Goal: Transaction & Acquisition: Purchase product/service

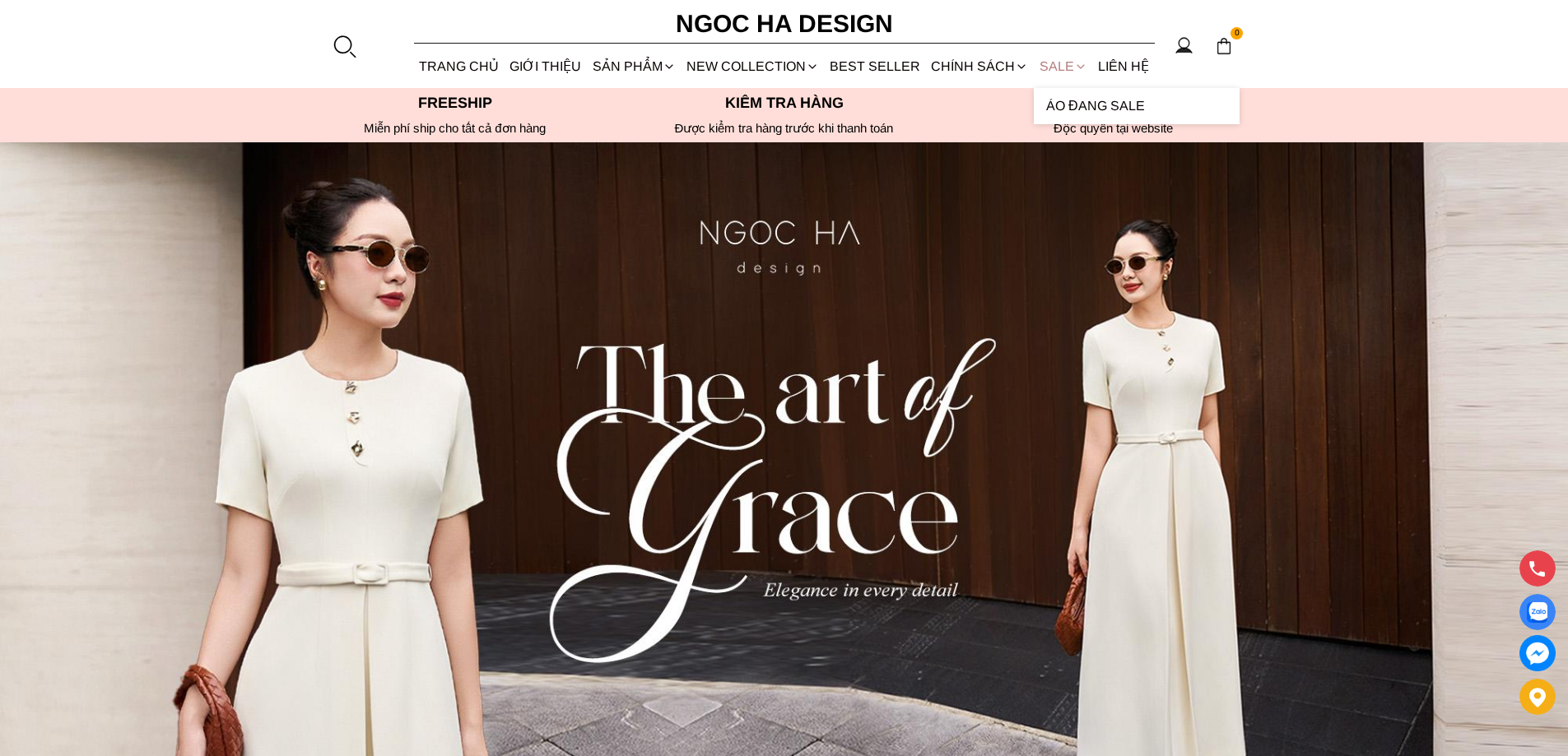
click at [1042, 64] on link "SALE" at bounding box center [1063, 65] width 59 height 43
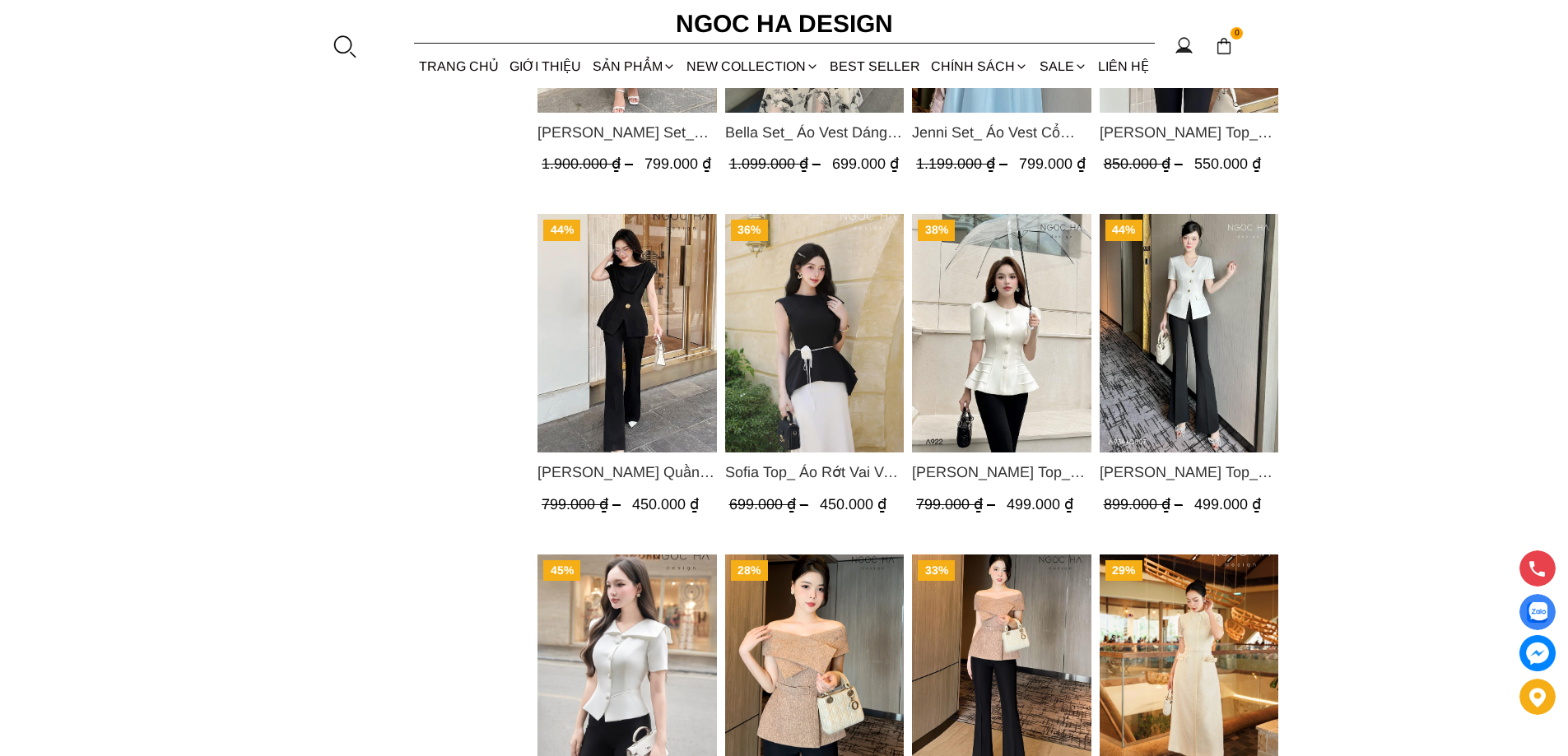
scroll to position [2057, 0]
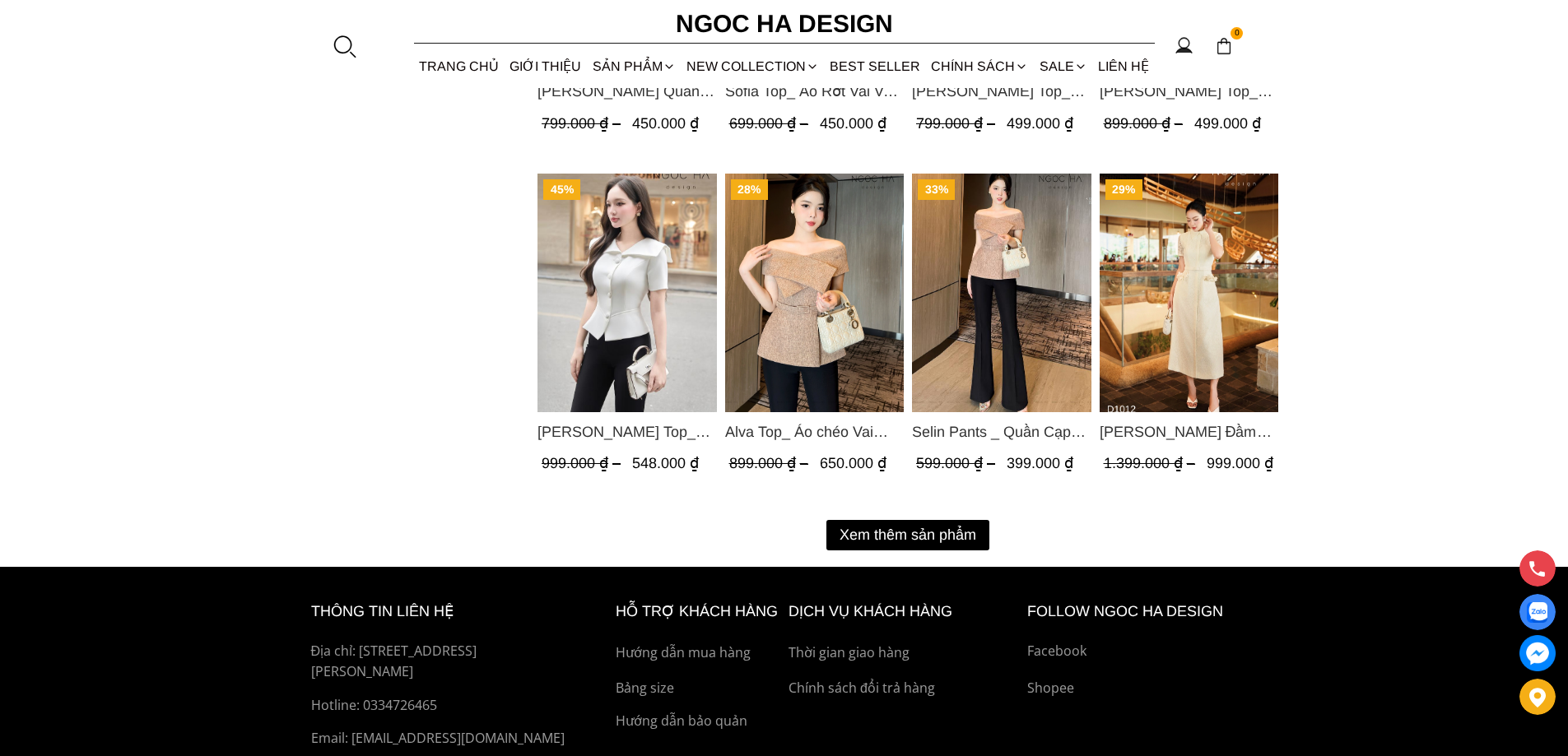
click at [954, 529] on button "Xem thêm sản phẩm" at bounding box center [907, 536] width 163 height 31
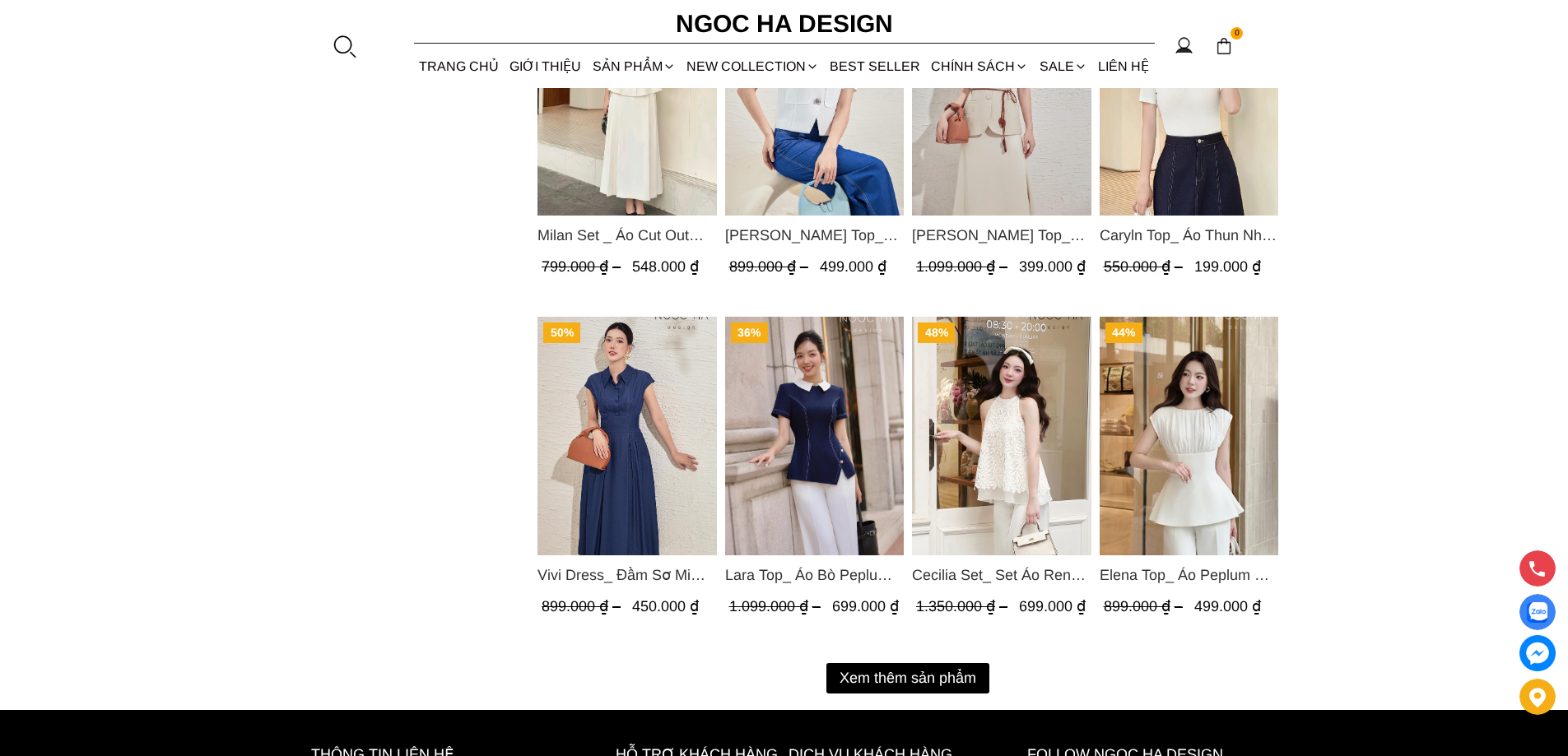
scroll to position [3908, 0]
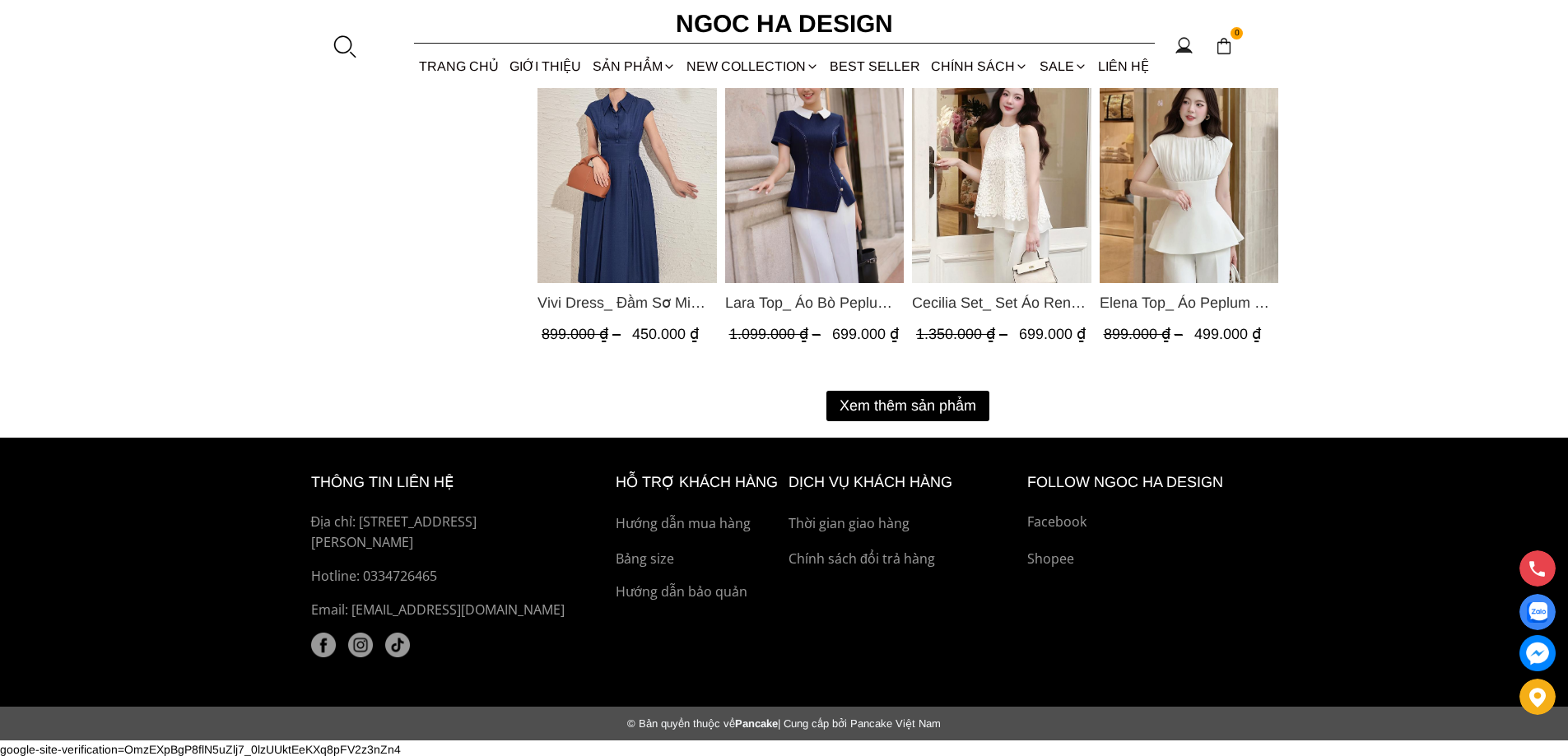
click at [933, 407] on button "Xem thêm sản phẩm" at bounding box center [907, 406] width 163 height 31
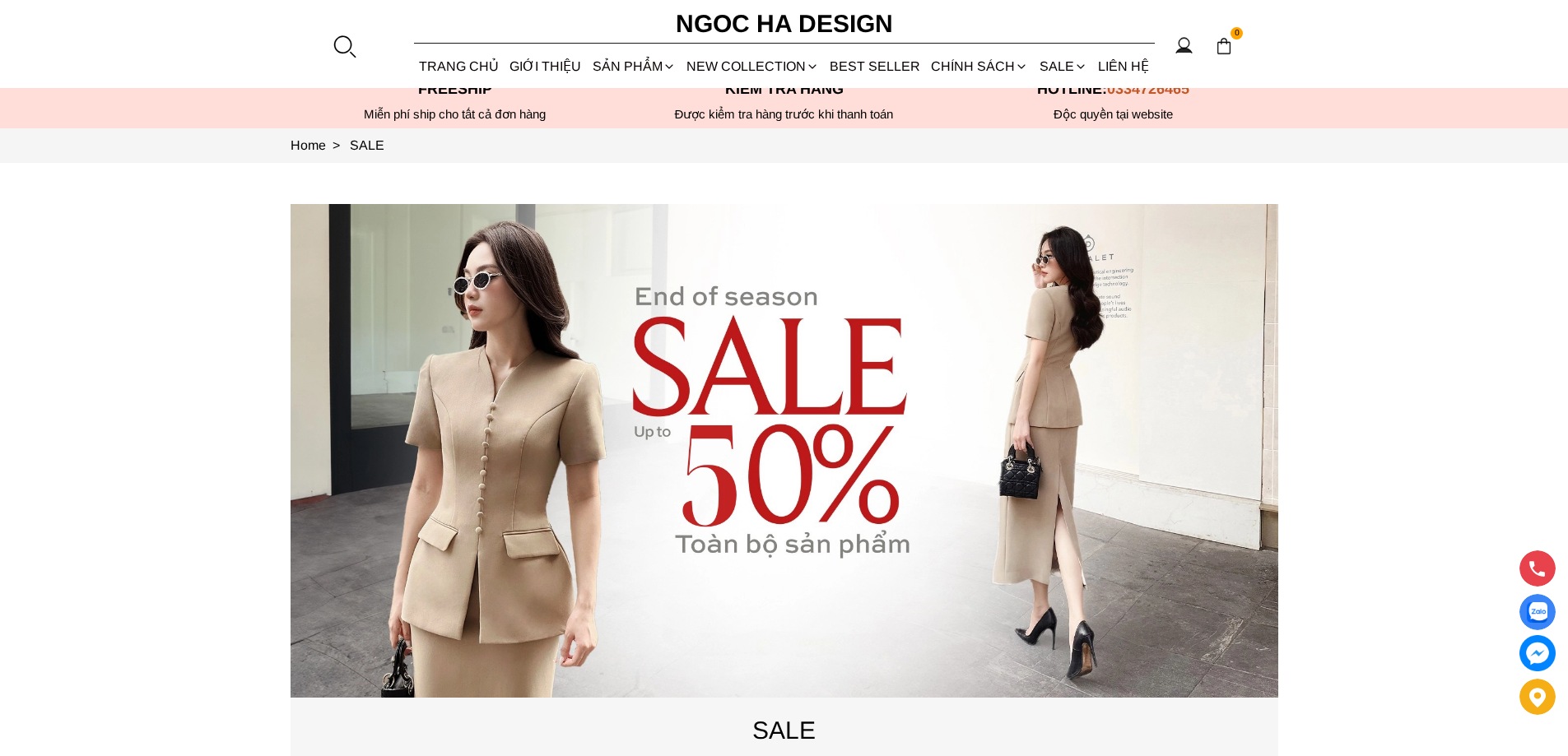
scroll to position [0, 0]
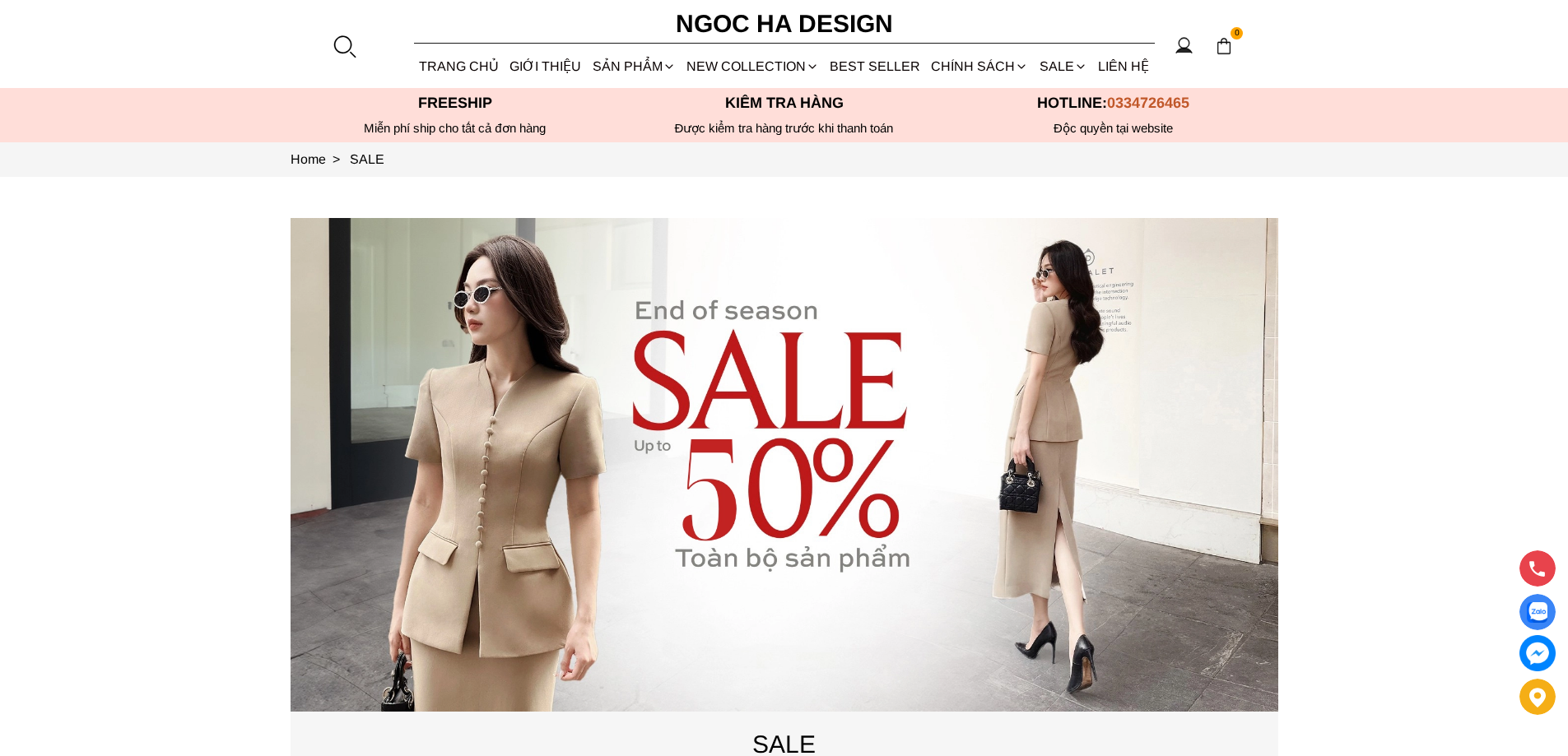
drag, startPoint x: 1408, startPoint y: 226, endPoint x: 1418, endPoint y: 73, distance: 153.3
click at [1418, 73] on section "0 Trang chủ Giới thiệu Sản phẩm Áo Áo thun Áo sơ mi Áo Peplum Áo lụa Áo len Quầ…" at bounding box center [784, 44] width 1568 height 88
drag, startPoint x: 1462, startPoint y: 214, endPoint x: 1453, endPoint y: 43, distance: 171.2
click at [1453, 43] on section "0 Trang chủ Giới thiệu Sản phẩm Áo Áo thun Áo sơ mi Áo Peplum Áo lụa Áo len Quầ…" at bounding box center [784, 44] width 1568 height 88
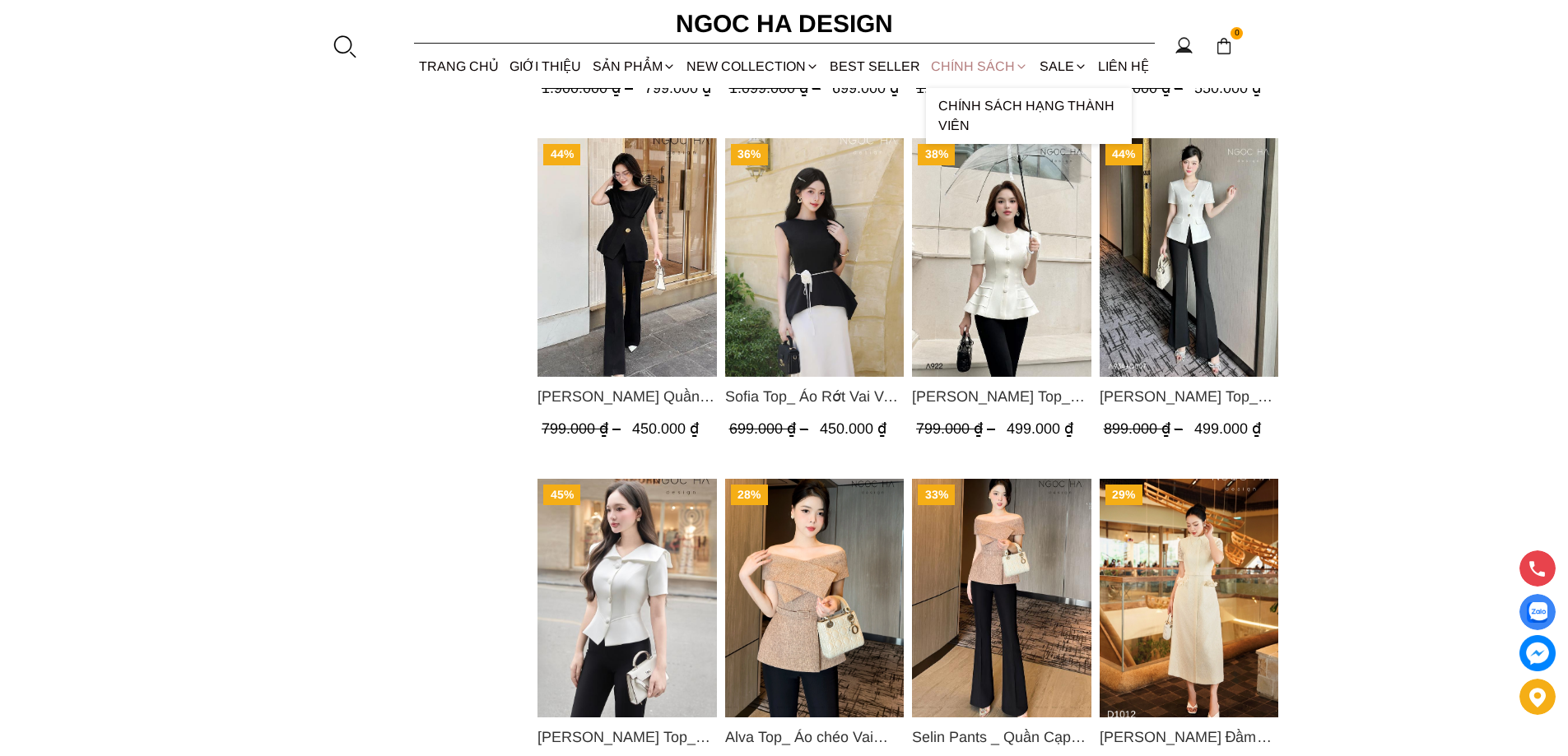
scroll to position [1606, 0]
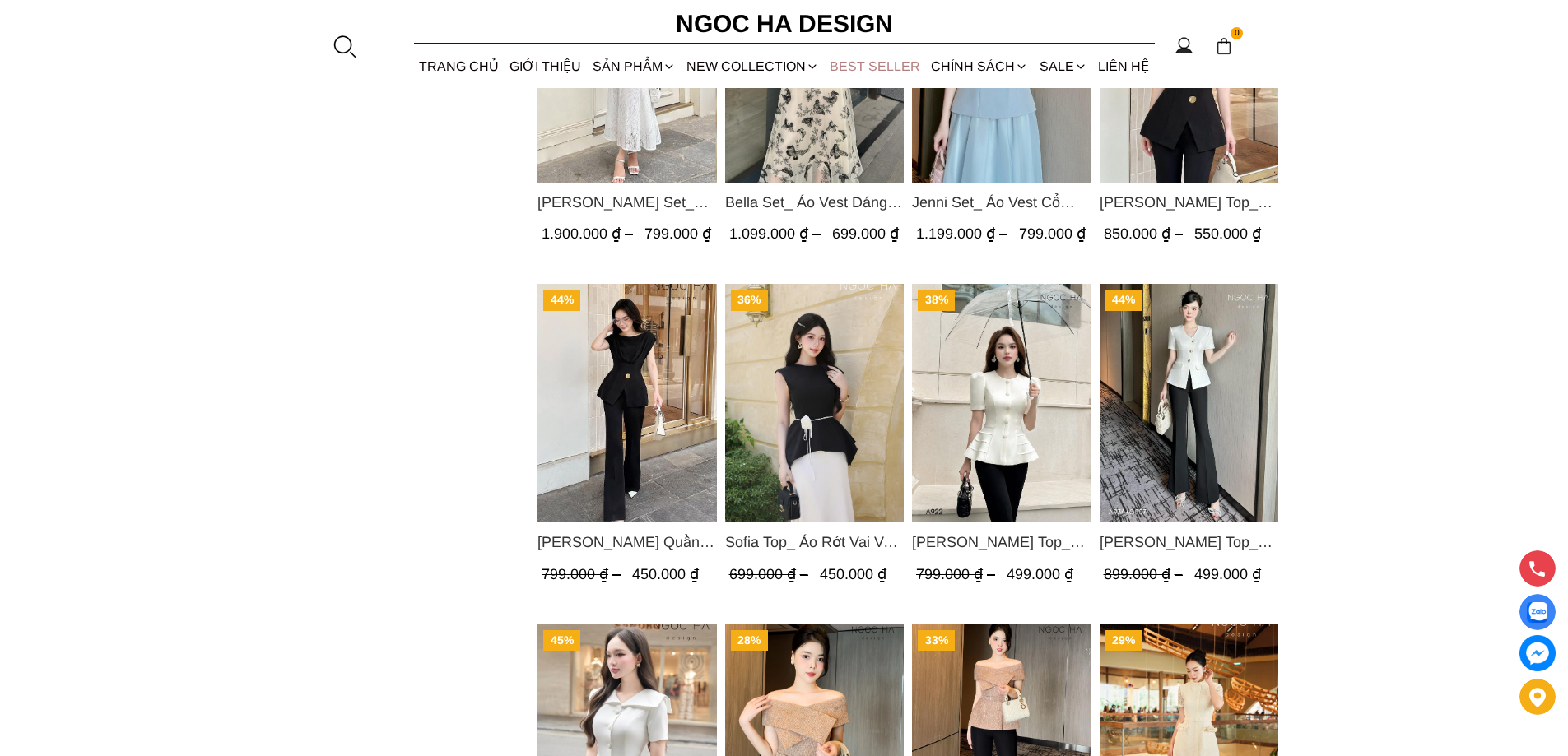
click at [888, 71] on link "BEST SELLER" at bounding box center [874, 65] width 101 height 43
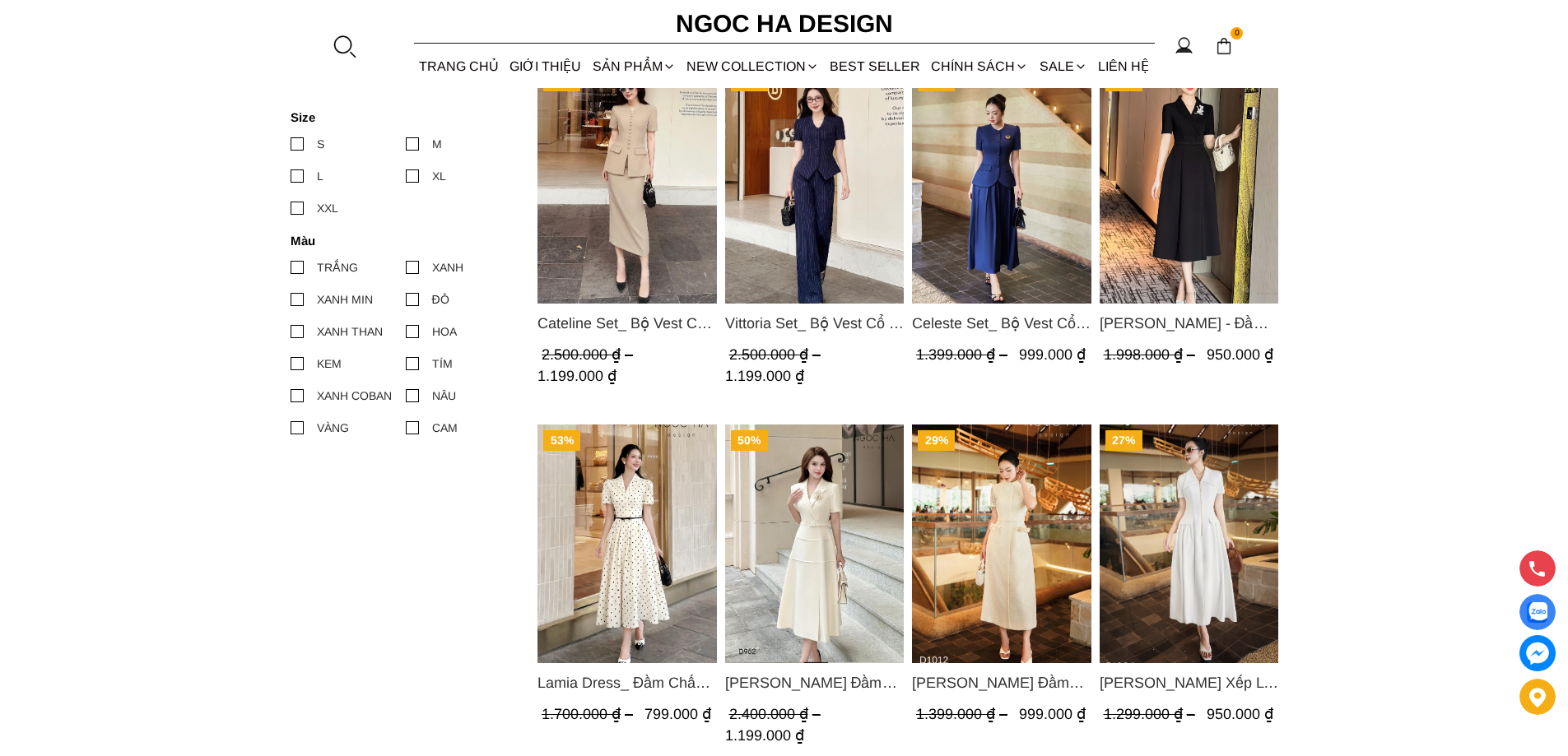
scroll to position [493, 0]
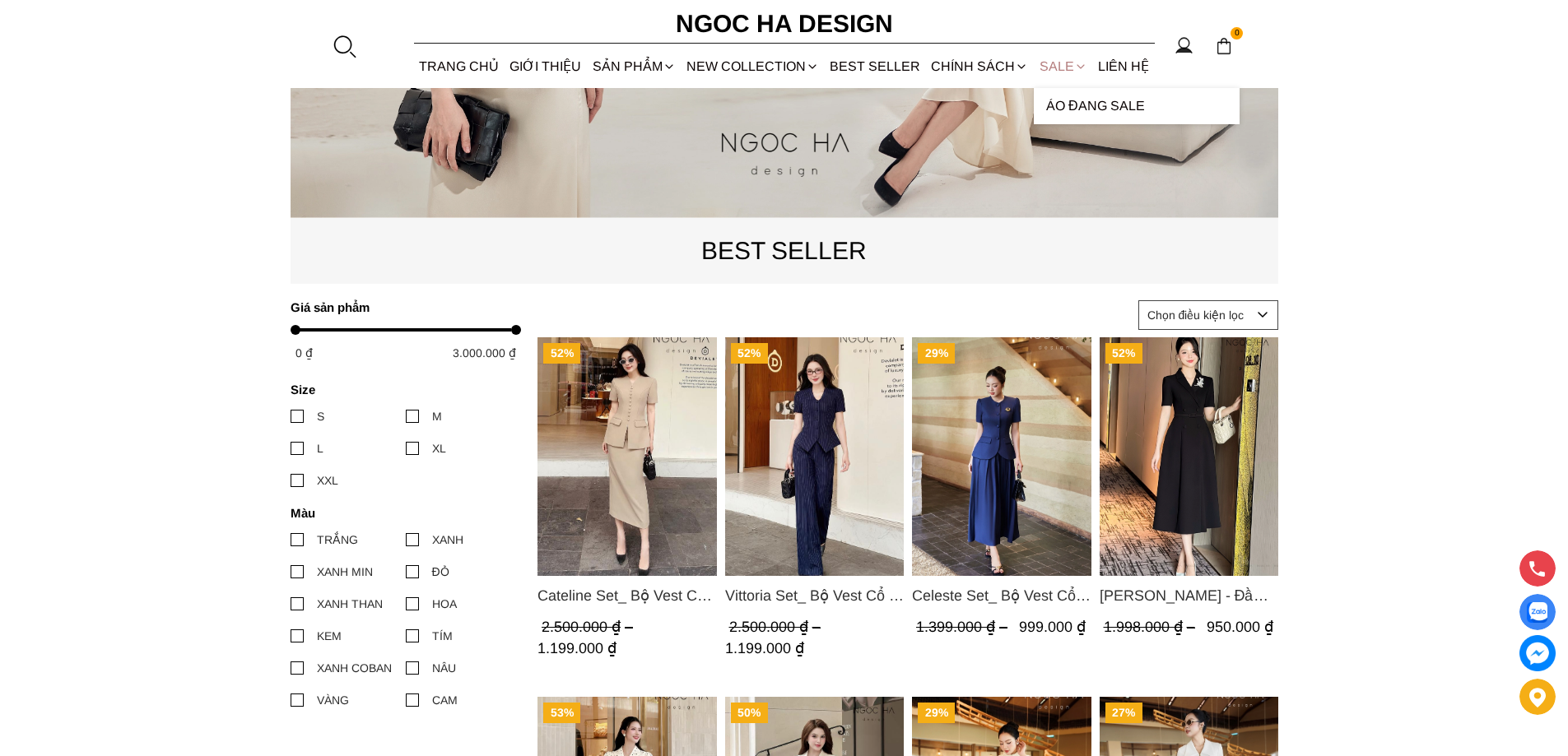
click at [1053, 72] on link "SALE" at bounding box center [1063, 65] width 59 height 43
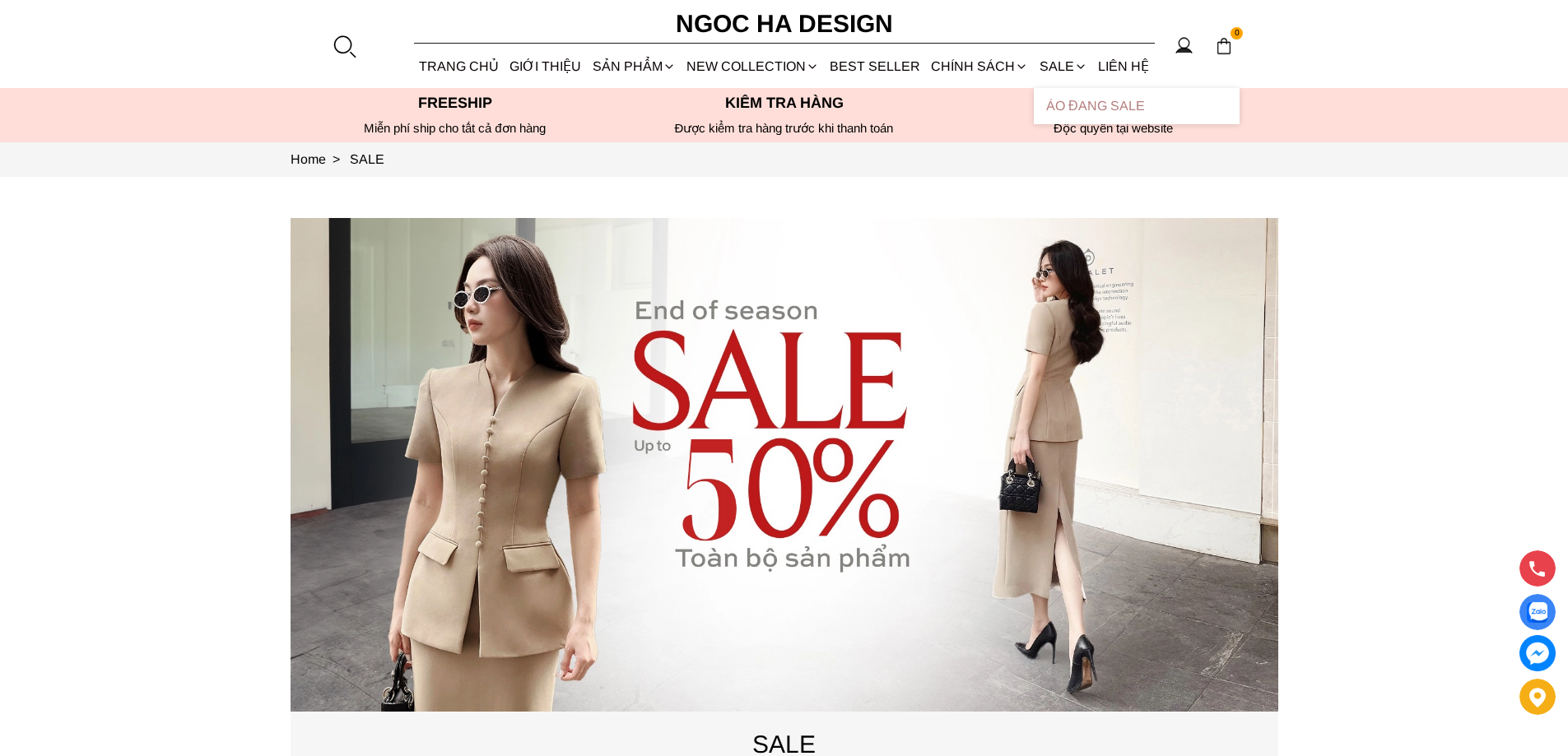
click at [1072, 106] on link "Áo Đang Sale" at bounding box center [1137, 107] width 206 height 37
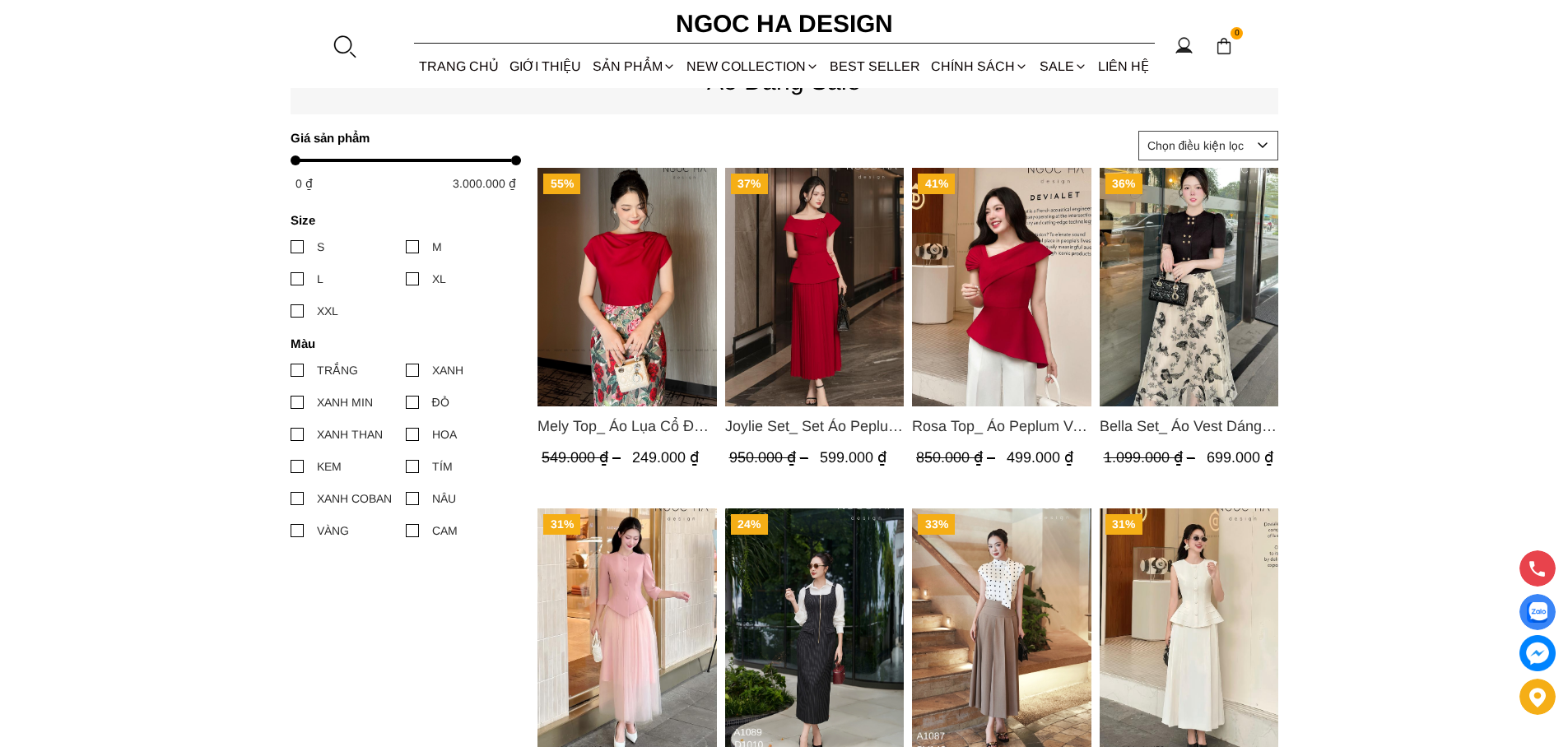
scroll to position [659, 0]
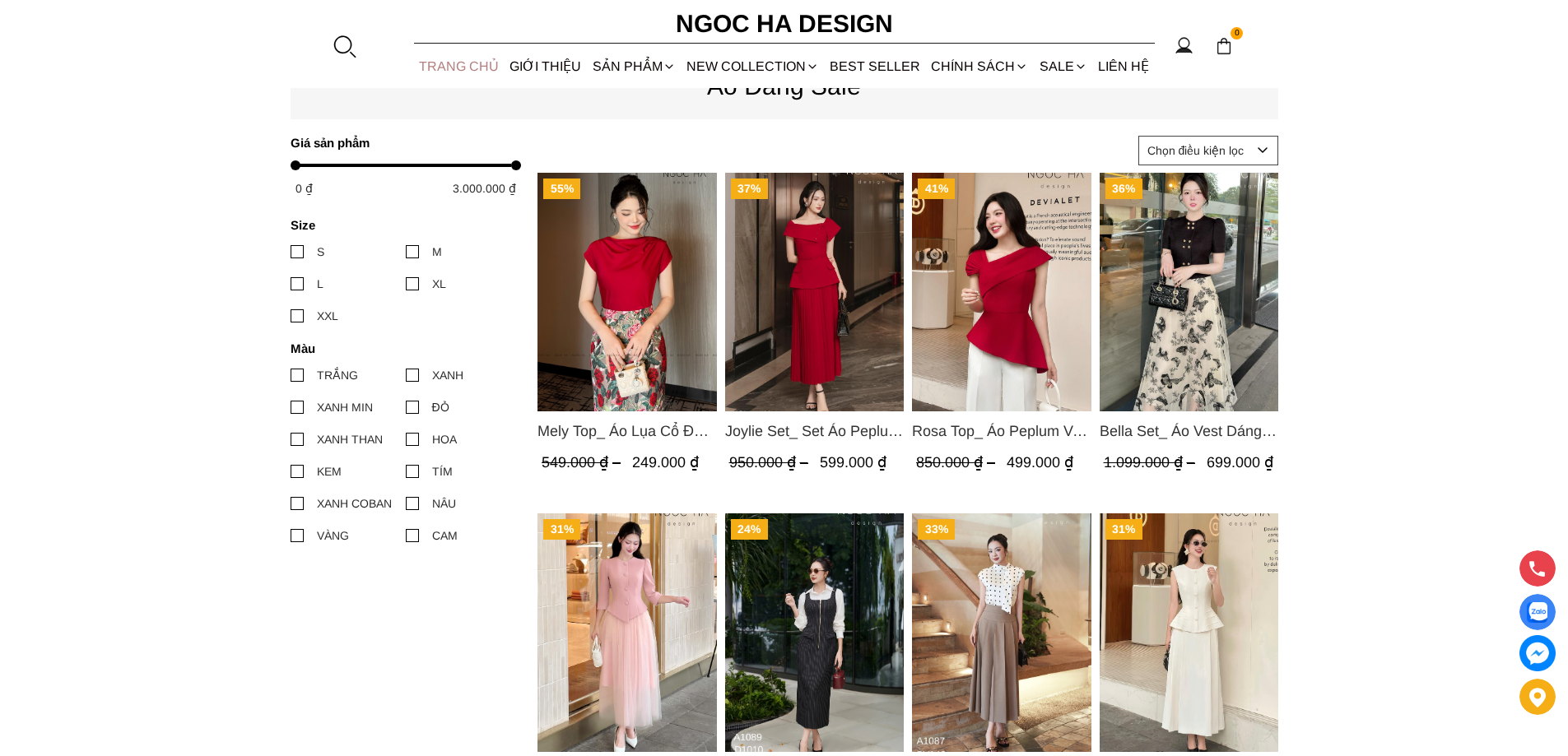
click at [471, 75] on link "TRANG CHỦ" at bounding box center [459, 65] width 90 height 43
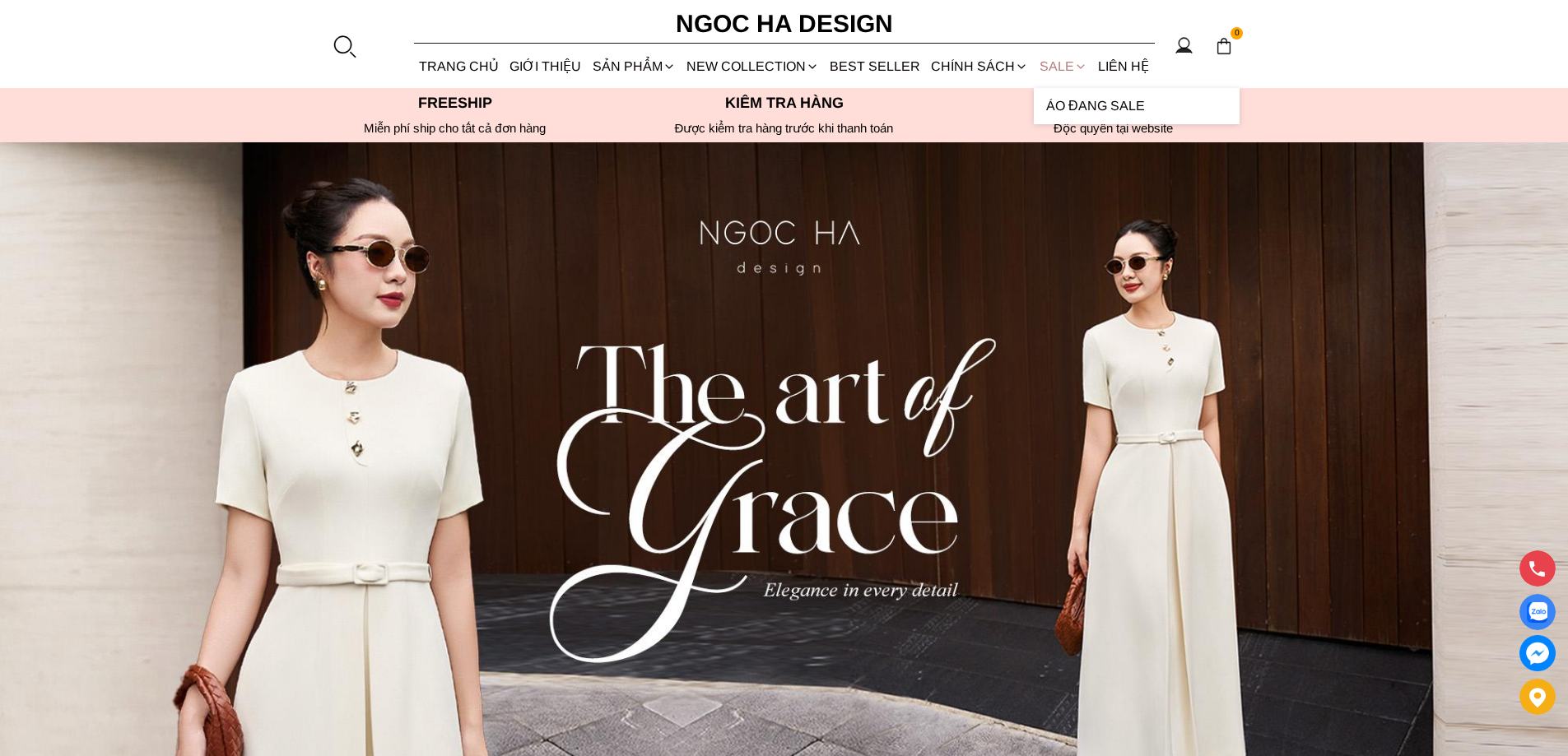
click at [1044, 63] on link "SALE" at bounding box center [1063, 65] width 59 height 43
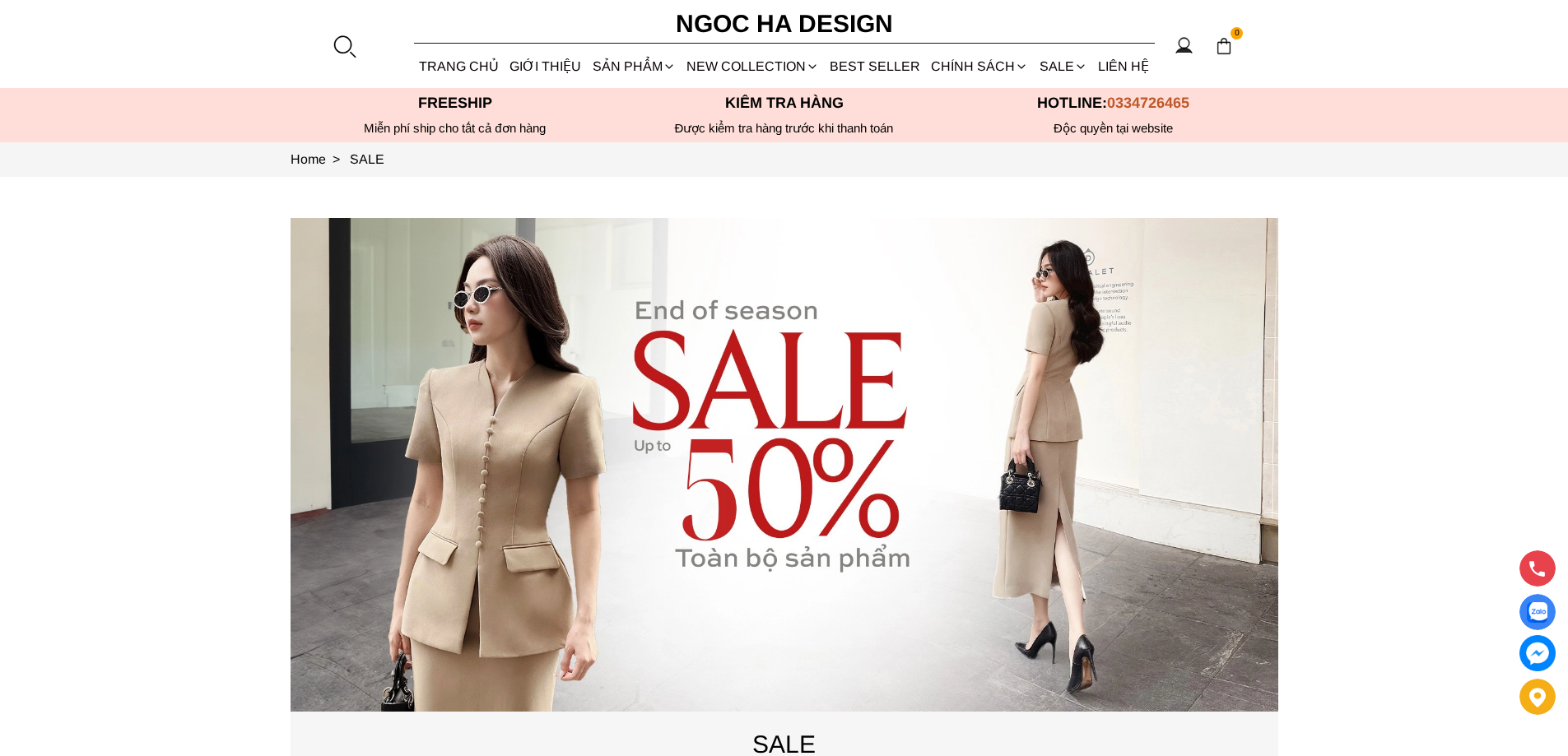
drag, startPoint x: 1427, startPoint y: 242, endPoint x: 1396, endPoint y: 214, distance: 41.8
drag, startPoint x: 1390, startPoint y: 219, endPoint x: 1388, endPoint y: 192, distance: 27.1
drag, startPoint x: 1388, startPoint y: 190, endPoint x: 1386, endPoint y: 175, distance: 15.1
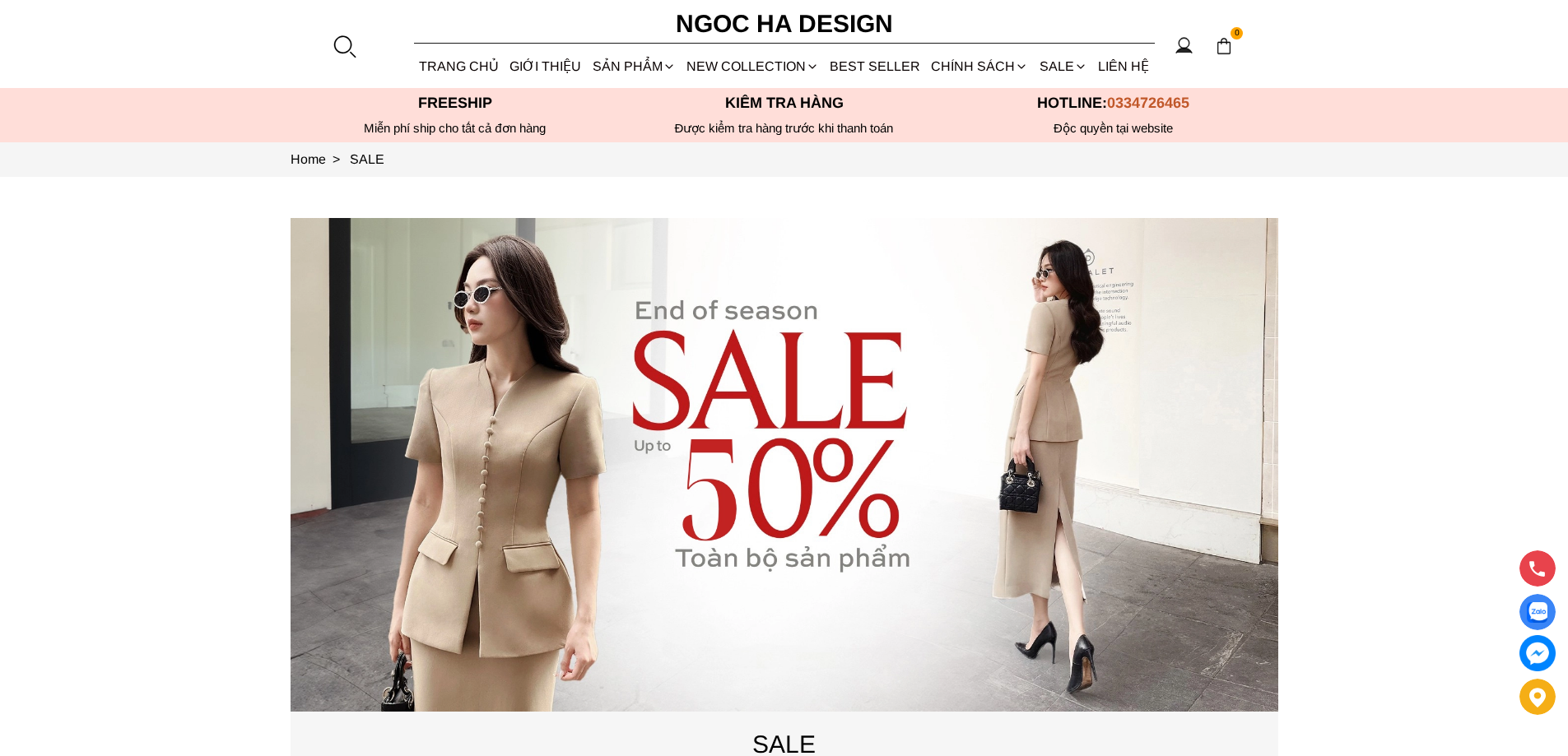
drag, startPoint x: 1386, startPoint y: 175, endPoint x: 1377, endPoint y: 60, distance: 115.4
click at [1377, 60] on section "0 Trang chủ Giới thiệu Sản phẩm Áo Áo thun Áo sơ mi Áo Peplum Áo lụa Áo len Quầ…" at bounding box center [784, 44] width 1568 height 88
drag, startPoint x: 1418, startPoint y: 299, endPoint x: 1417, endPoint y: 249, distance: 50.0
drag, startPoint x: 1411, startPoint y: 227, endPoint x: 1398, endPoint y: 194, distance: 35.5
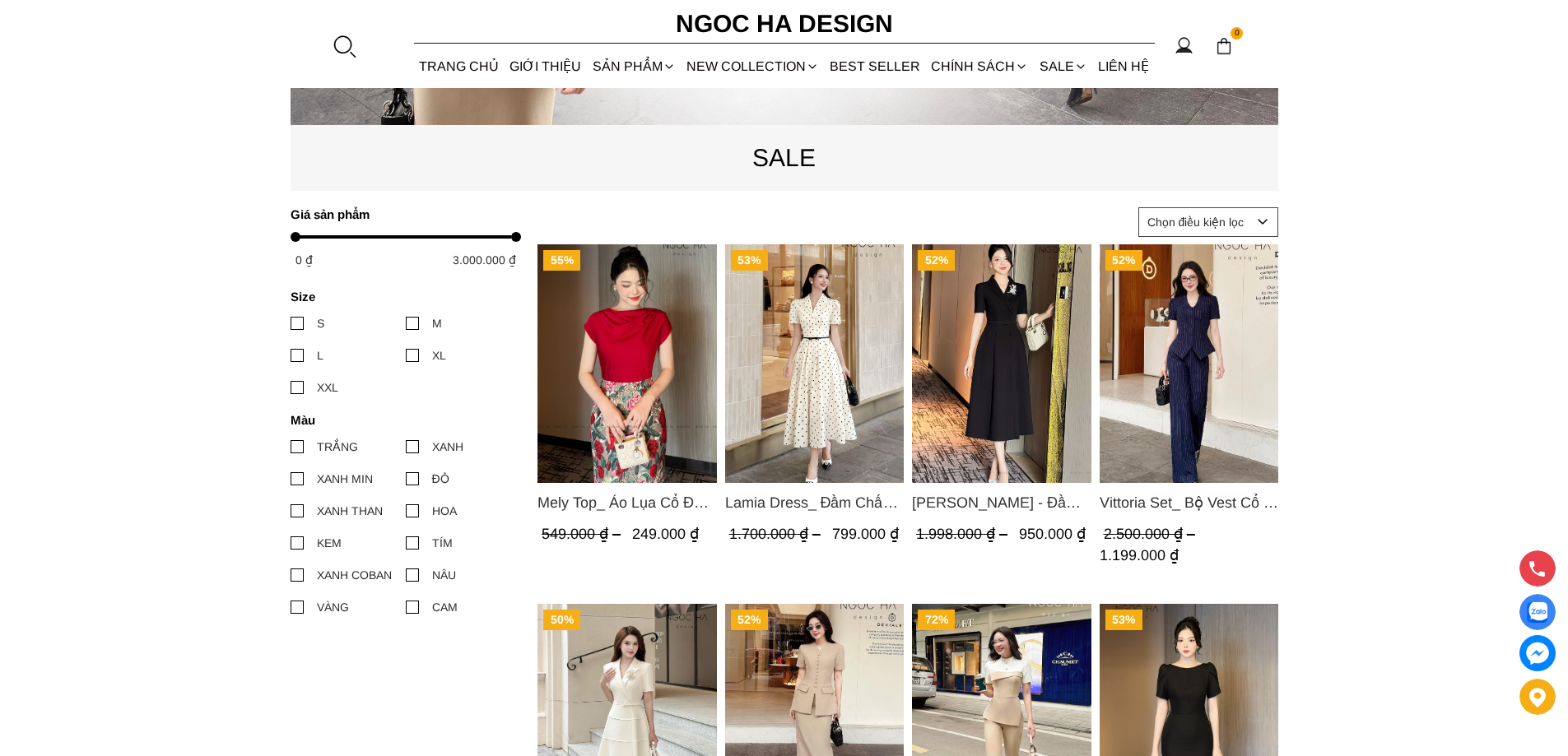
scroll to position [659, 0]
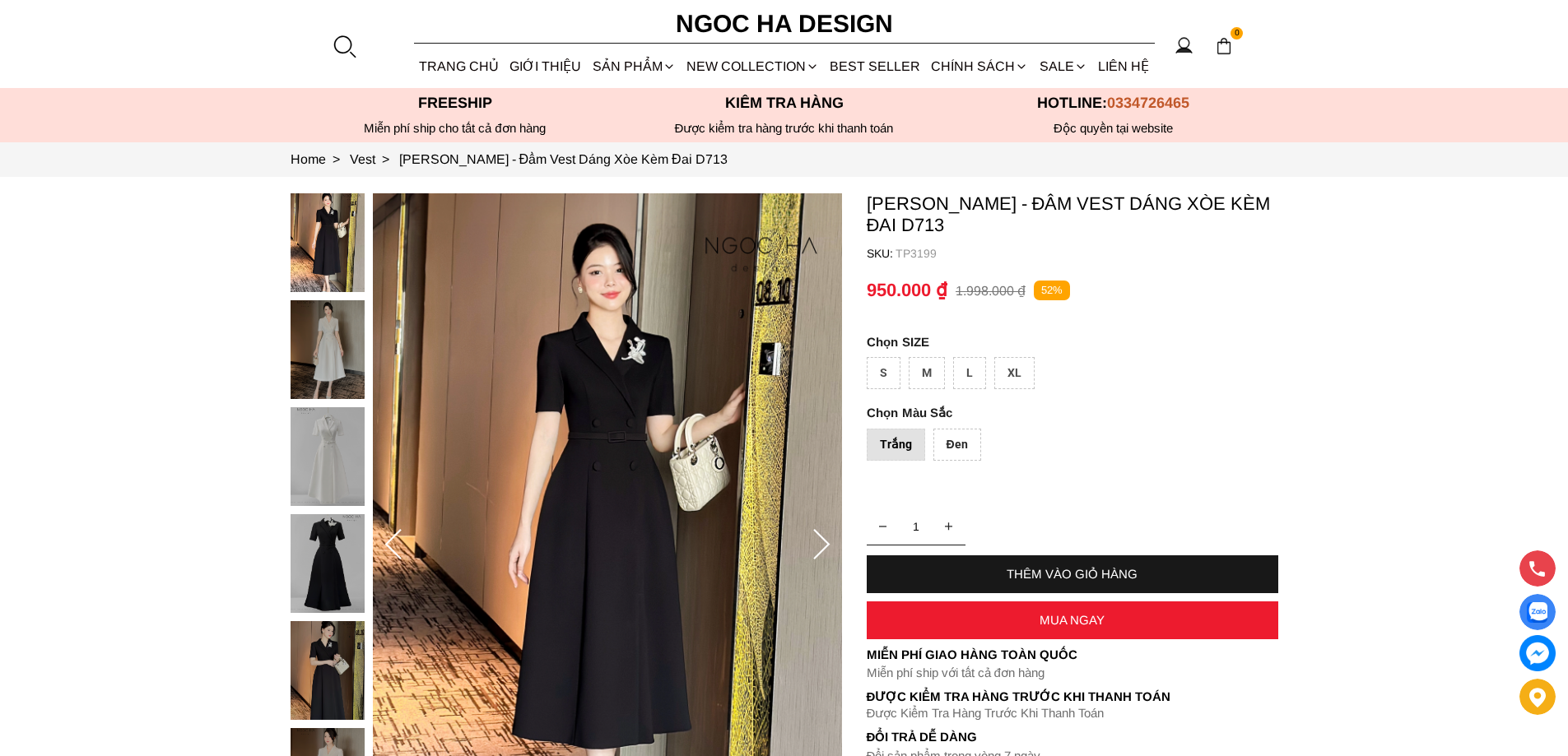
click at [896, 446] on div "Trắng" at bounding box center [896, 444] width 59 height 32
click at [319, 340] on img at bounding box center [327, 349] width 74 height 99
